Goal: Information Seeking & Learning: Check status

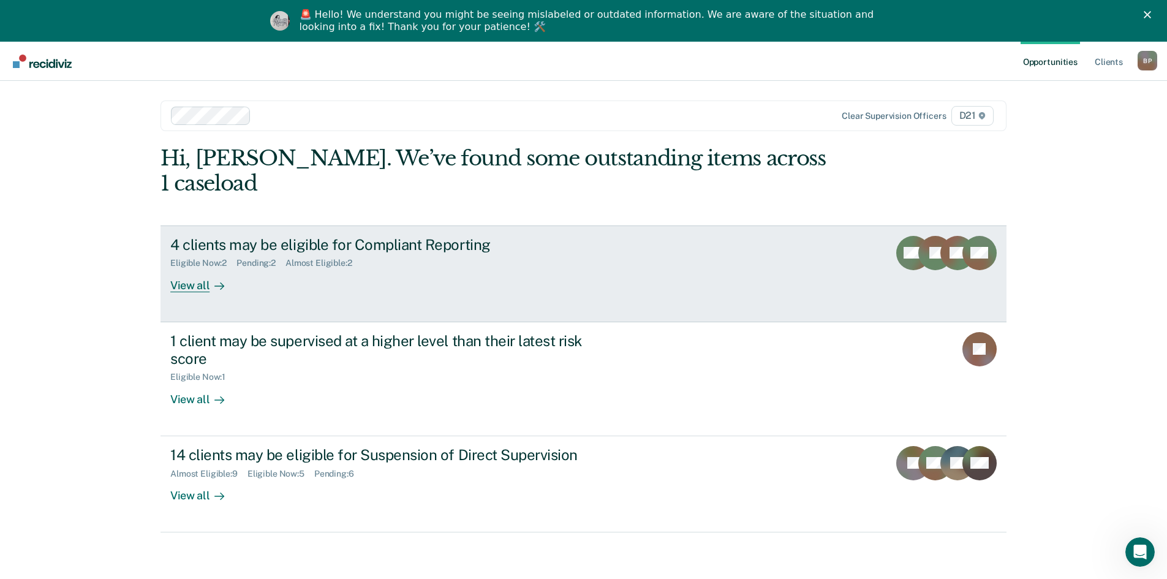
click at [191, 268] on div "View all" at bounding box center [204, 280] width 69 height 24
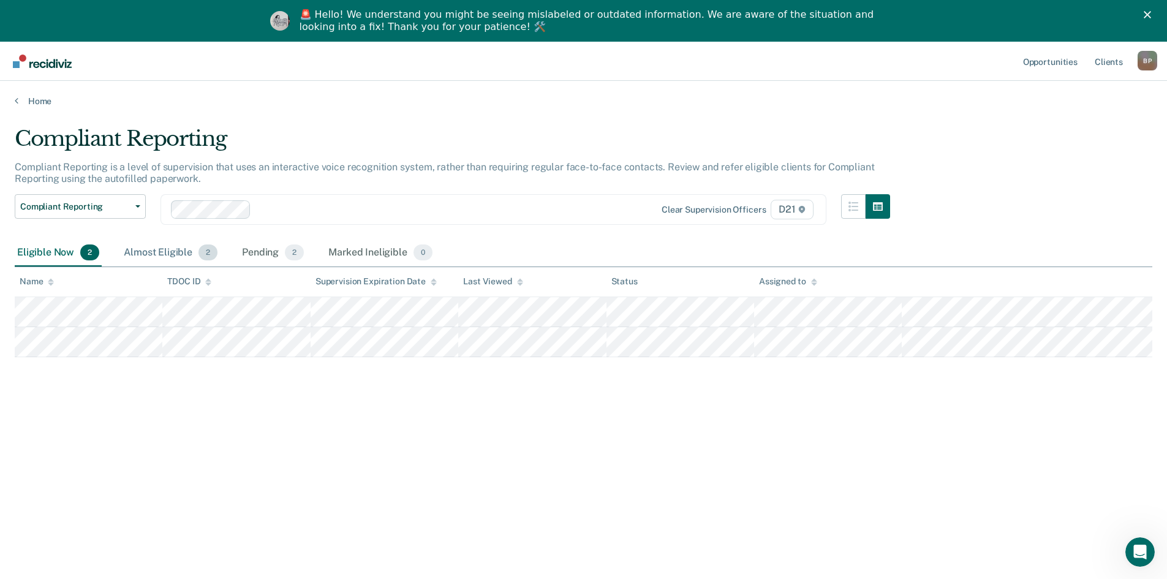
click at [149, 251] on div "Almost Eligible 2" at bounding box center [170, 253] width 99 height 27
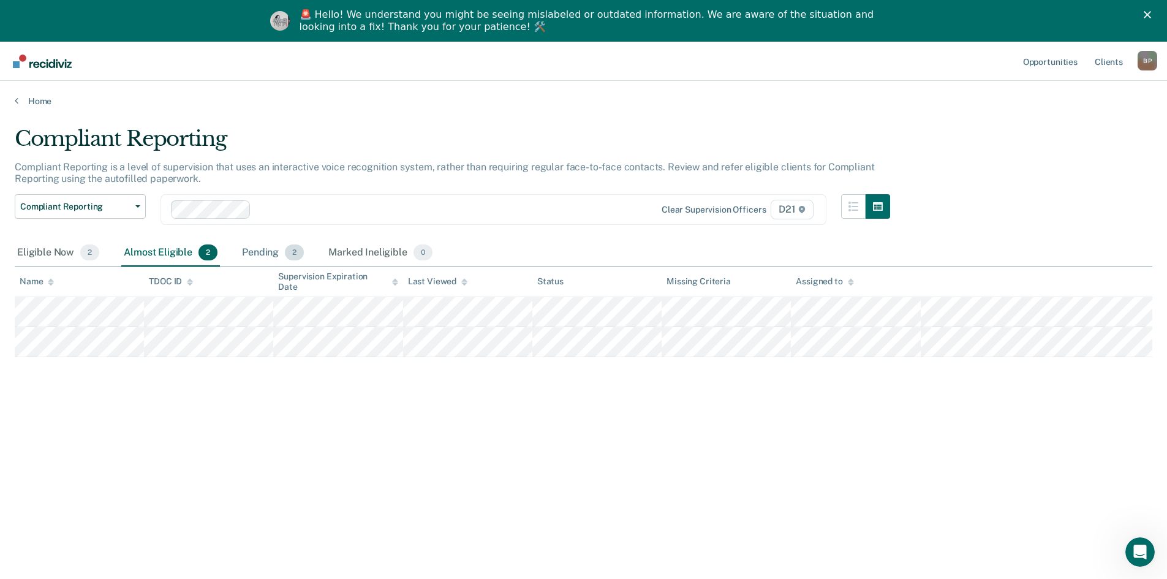
click at [255, 257] on div "Pending 2" at bounding box center [273, 253] width 67 height 27
click at [347, 249] on div "Marked Ineligible 0" at bounding box center [380, 253] width 109 height 27
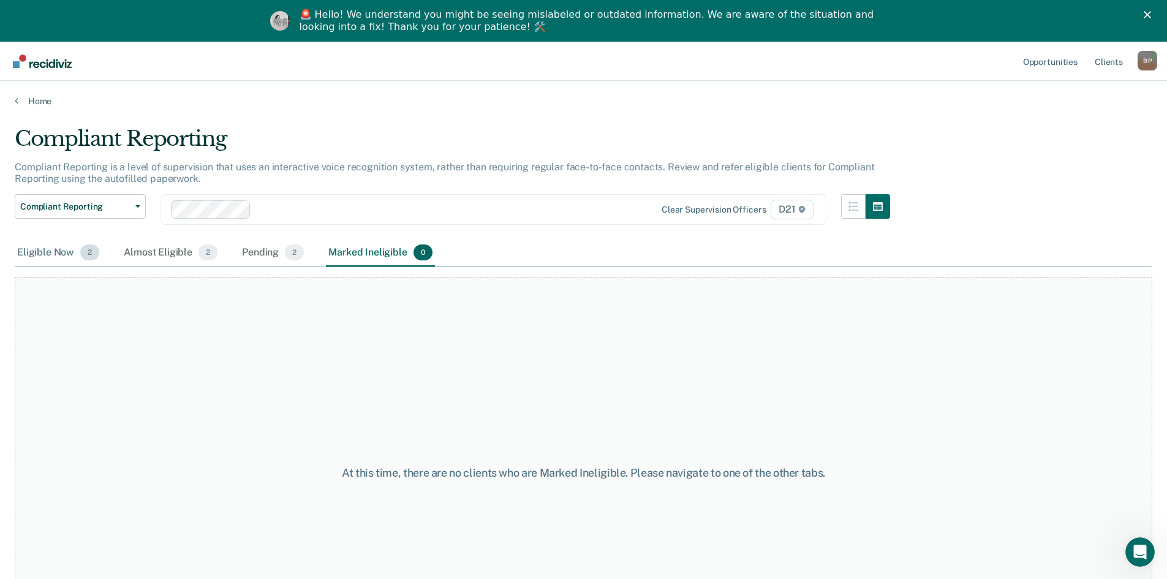
click at [42, 249] on div "Eligible Now 2" at bounding box center [58, 253] width 87 height 27
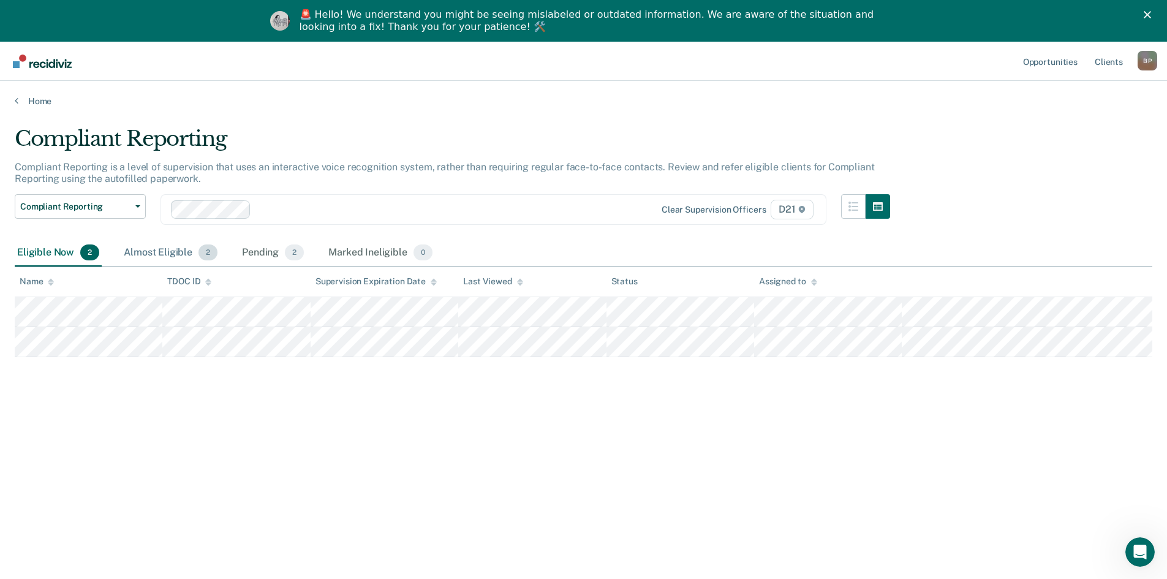
click at [160, 252] on div "Almost Eligible 2" at bounding box center [170, 253] width 99 height 27
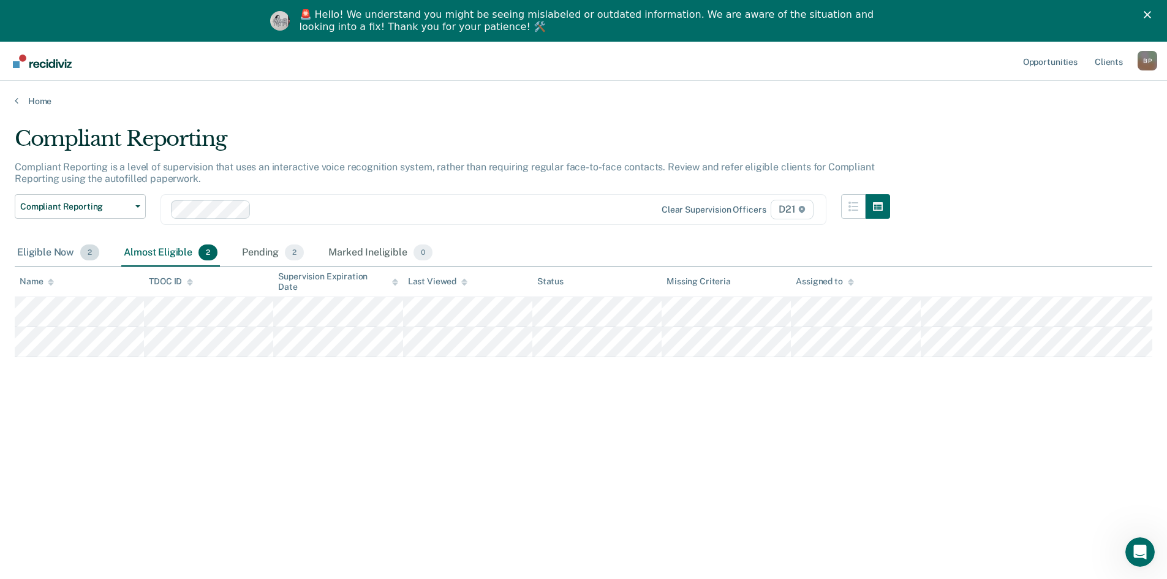
click at [43, 250] on div "Eligible Now 2" at bounding box center [58, 253] width 87 height 27
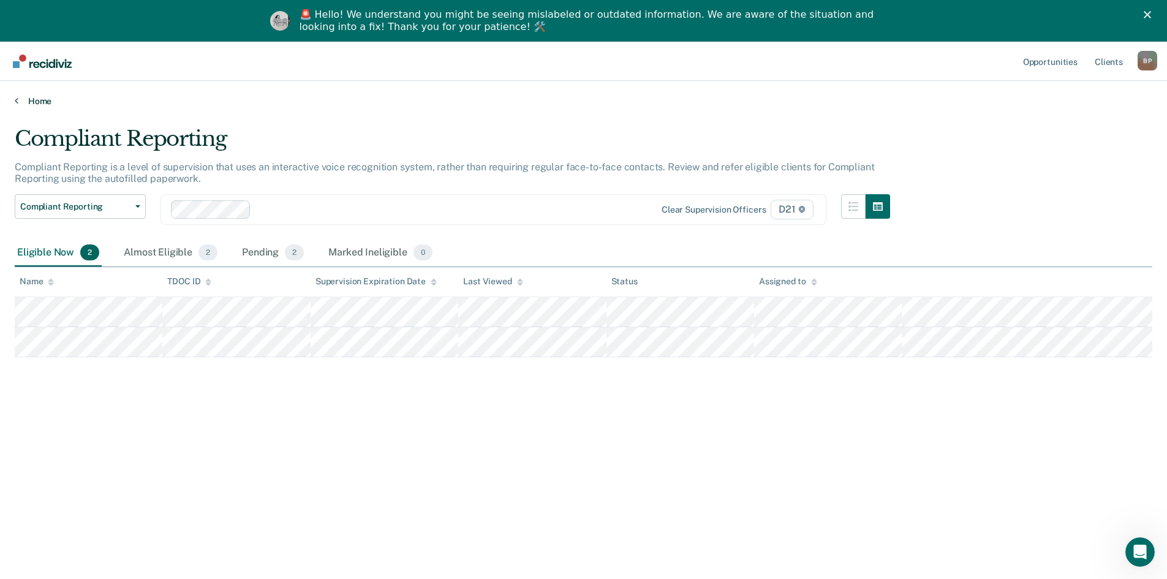
click at [38, 97] on link "Home" at bounding box center [584, 101] width 1138 height 11
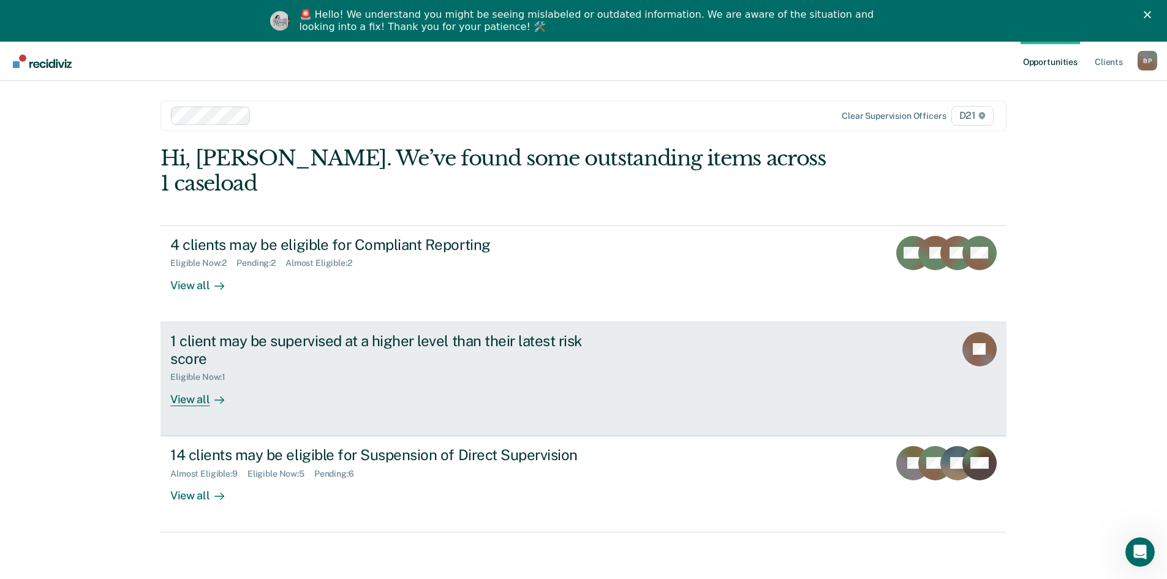
click at [192, 382] on div "View all" at bounding box center [204, 394] width 69 height 24
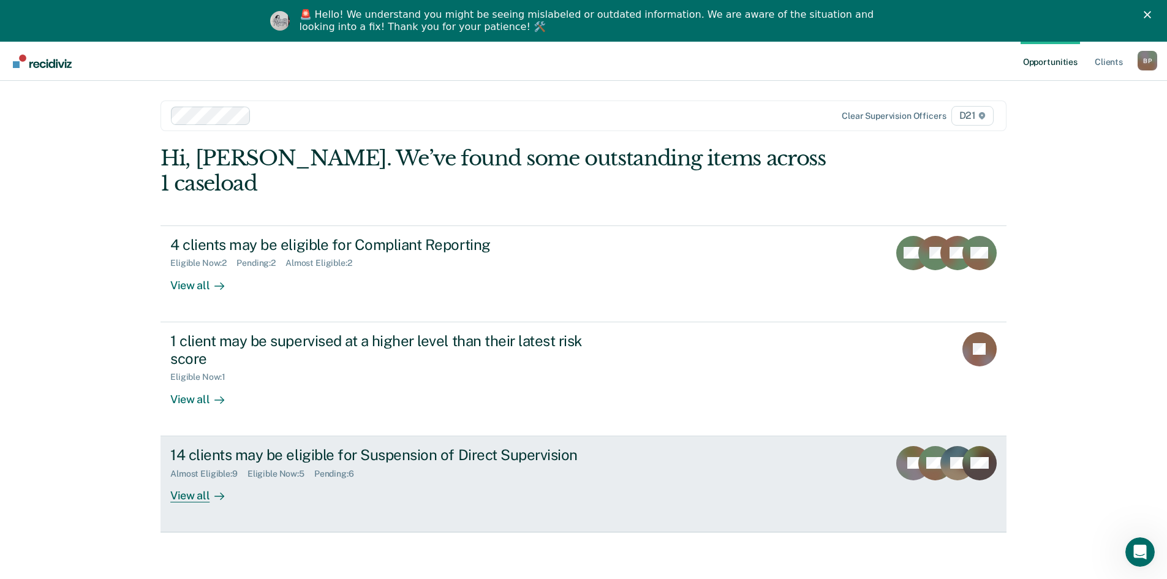
click at [204, 478] on div "View all" at bounding box center [204, 490] width 69 height 24
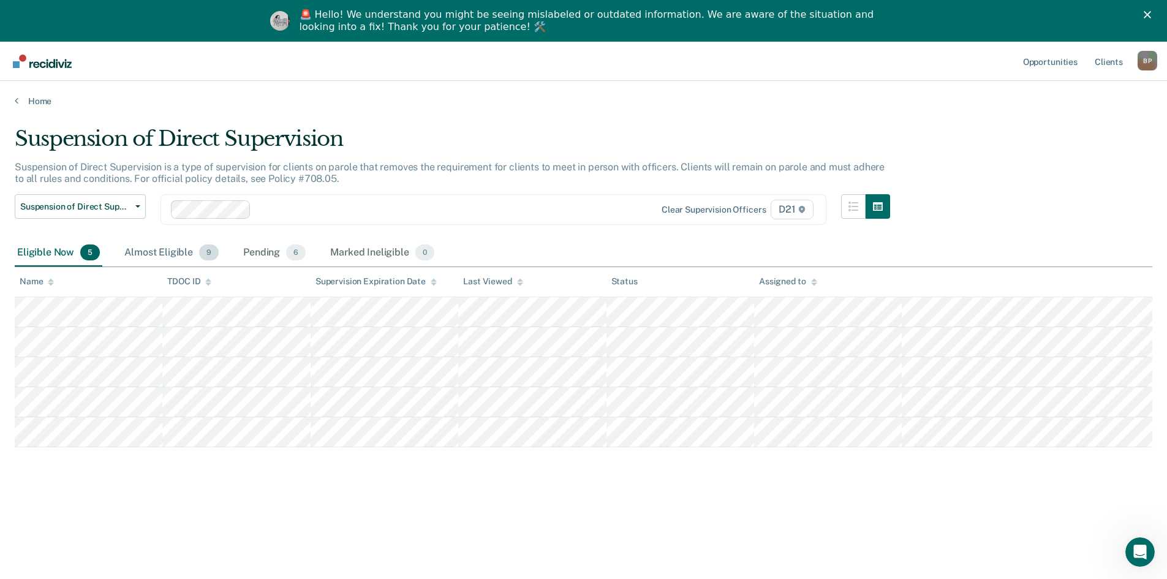
click at [169, 251] on div "Almost Eligible 9" at bounding box center [171, 253] width 99 height 27
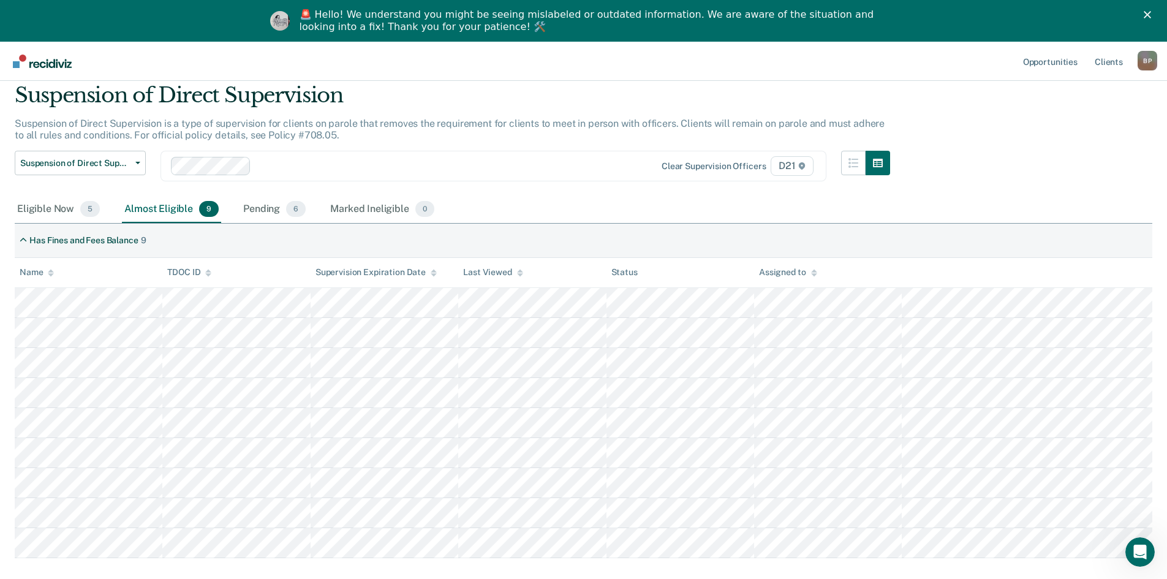
scroll to position [111, 0]
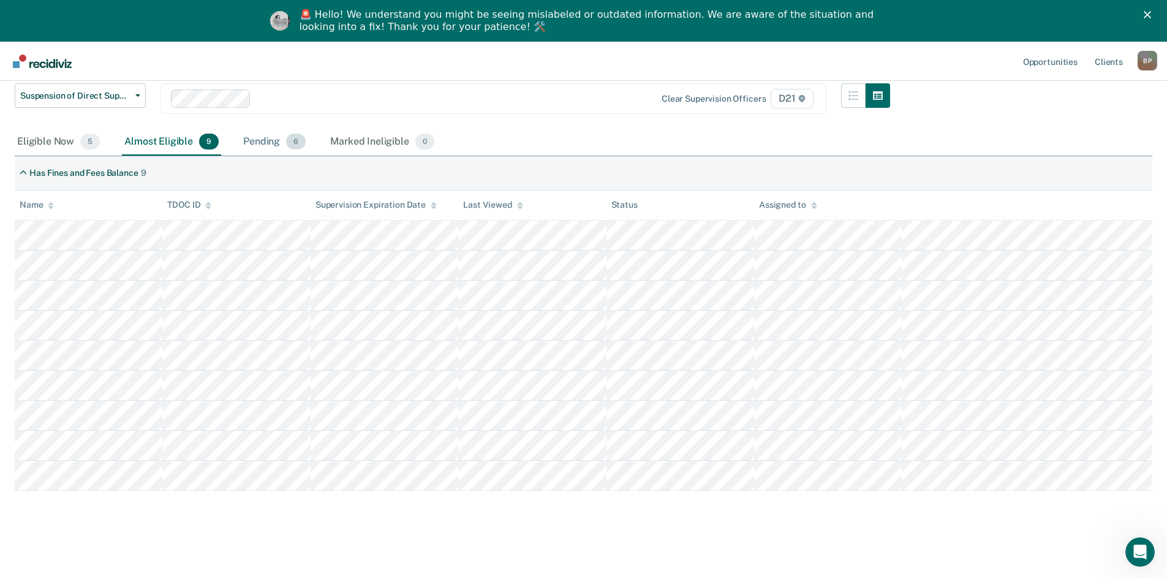
click at [277, 143] on div "Pending 6" at bounding box center [274, 142] width 67 height 27
